Goal: Navigation & Orientation: Find specific page/section

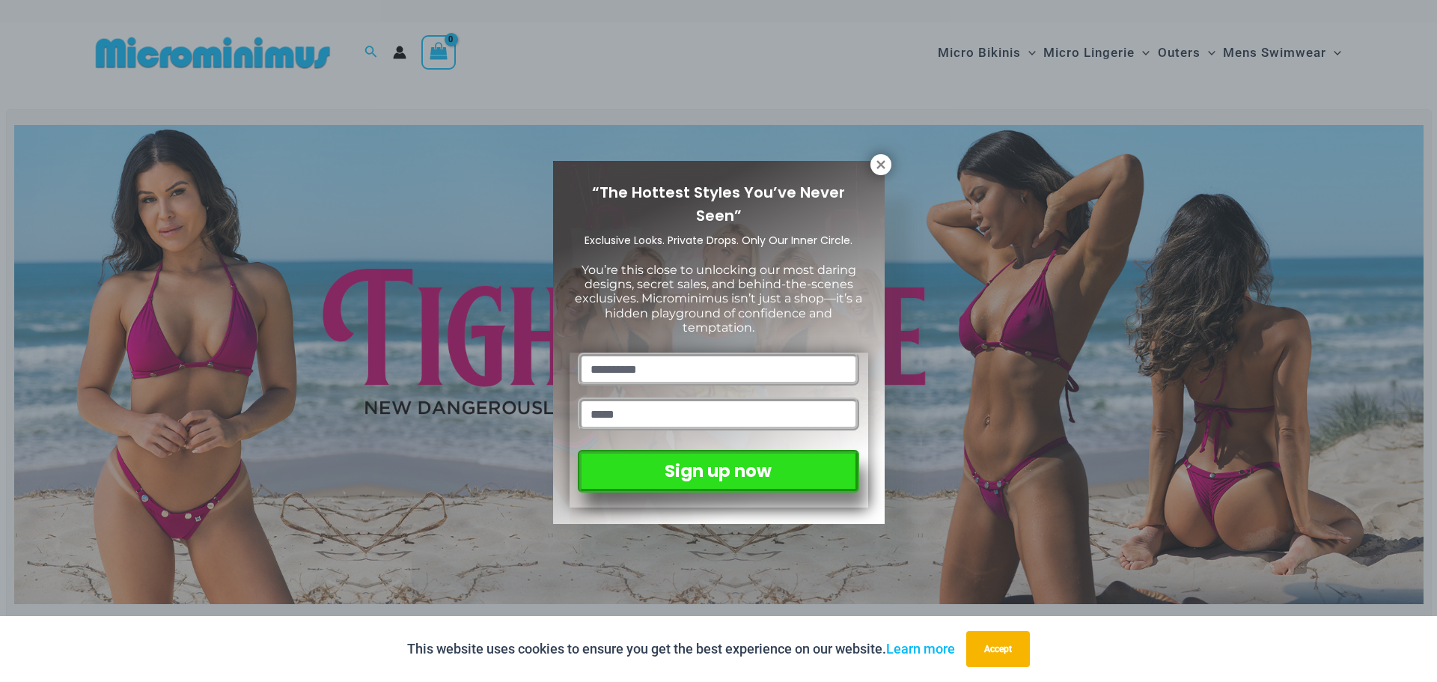
click at [880, 171] on button at bounding box center [880, 164] width 21 height 21
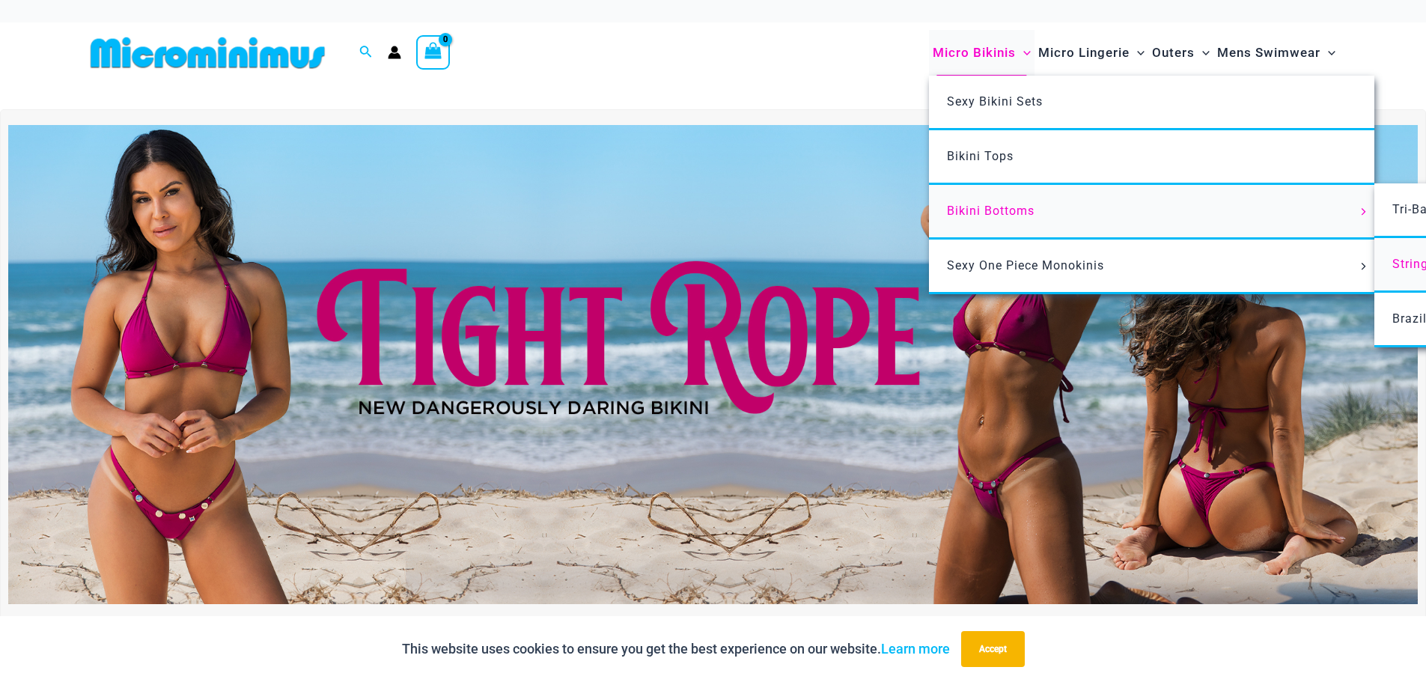
click at [1411, 258] on span "String Back Thongs" at bounding box center [1450, 264] width 117 height 14
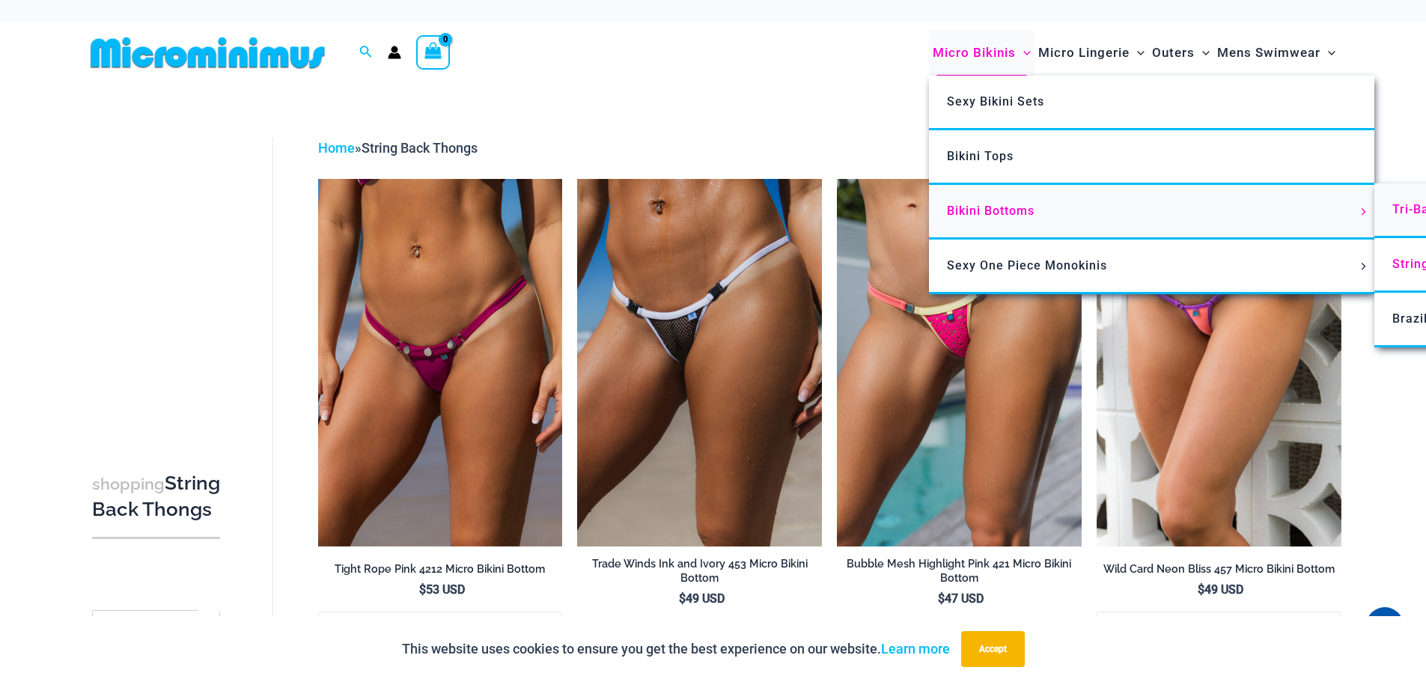
click at [1410, 207] on span "Tri-Back Thongs" at bounding box center [1441, 209] width 99 height 14
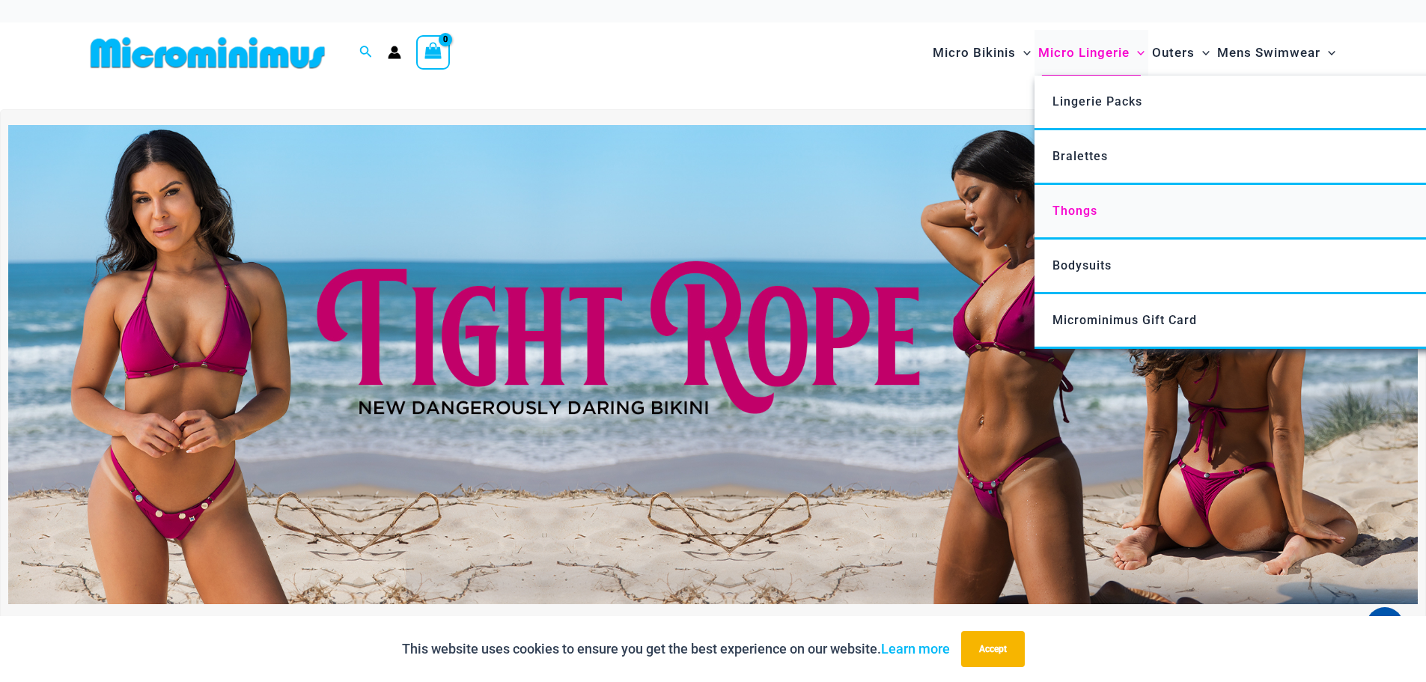
click at [1066, 210] on span "Thongs" at bounding box center [1074, 211] width 45 height 14
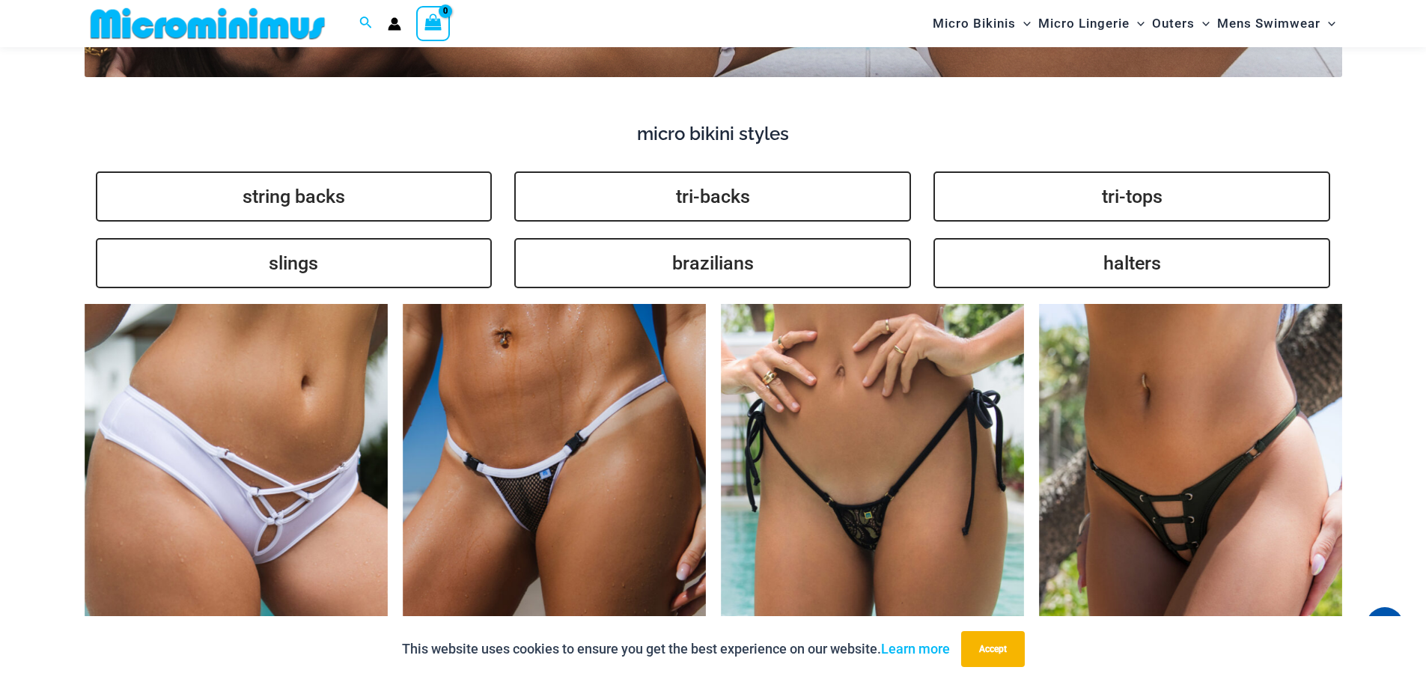
scroll to position [3730, 0]
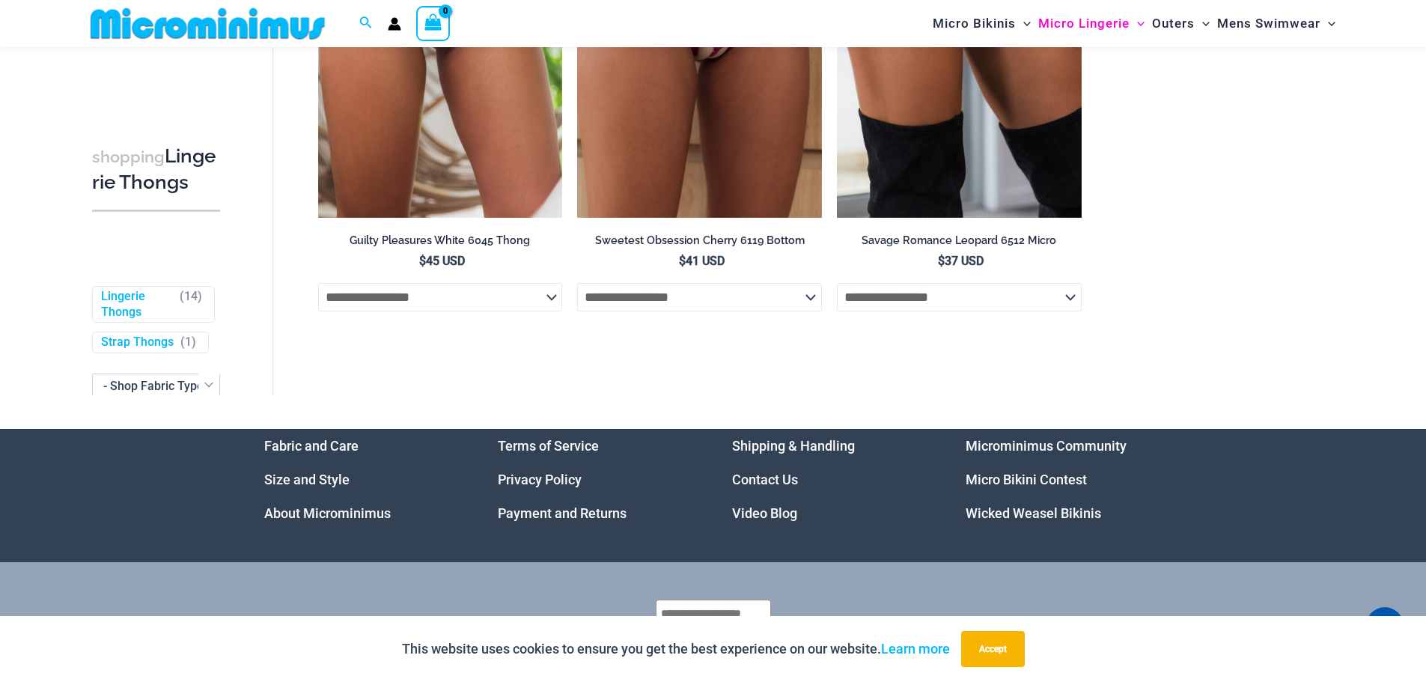
scroll to position [1860, 0]
